Goal: Find contact information

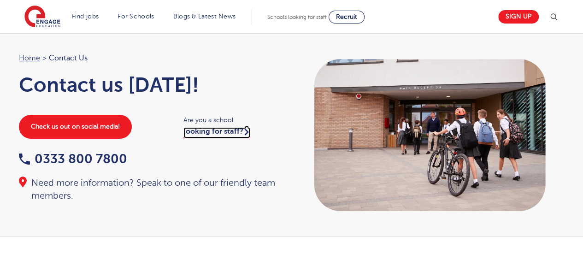
click at [230, 132] on link "looking for staff?" at bounding box center [216, 132] width 67 height 11
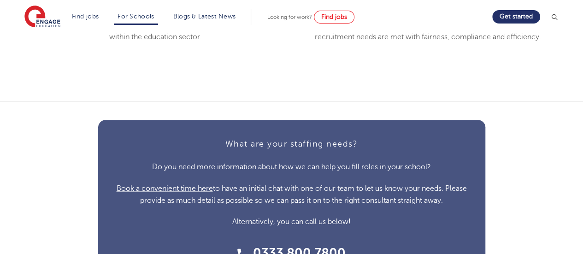
scroll to position [2146, 0]
